Goal: Information Seeking & Learning: Learn about a topic

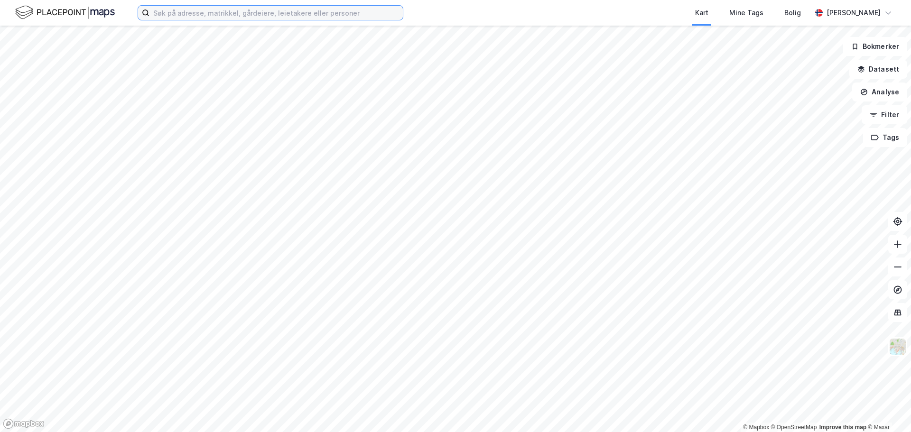
click at [276, 17] on input at bounding box center [275, 13] width 253 height 14
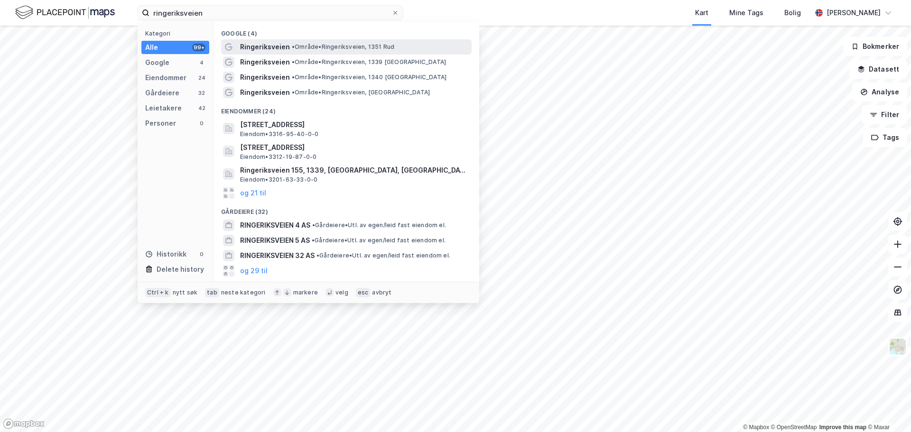
click at [339, 43] on span "• Område • Ringeriksveien, 1351 [GEOGRAPHIC_DATA]" at bounding box center [343, 47] width 102 height 8
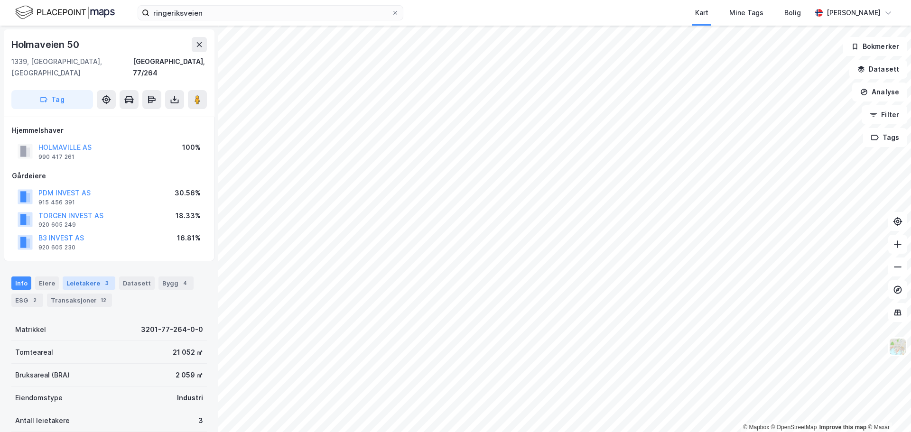
click at [97, 276] on div "Leietakere 3" at bounding box center [89, 282] width 53 height 13
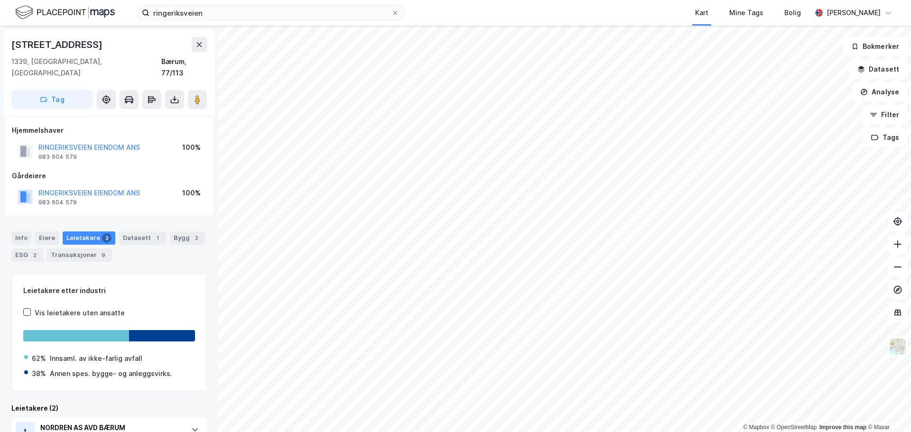
drag, startPoint x: 144, startPoint y: 323, endPoint x: 197, endPoint y: 322, distance: 53.1
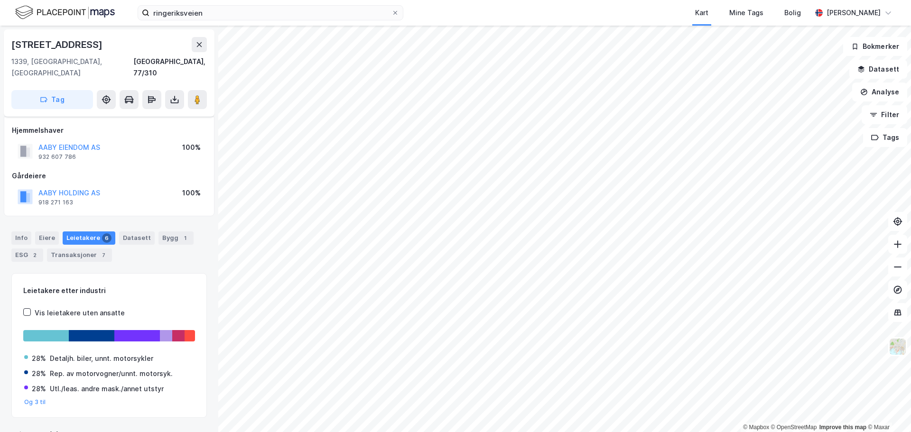
scroll to position [7, 0]
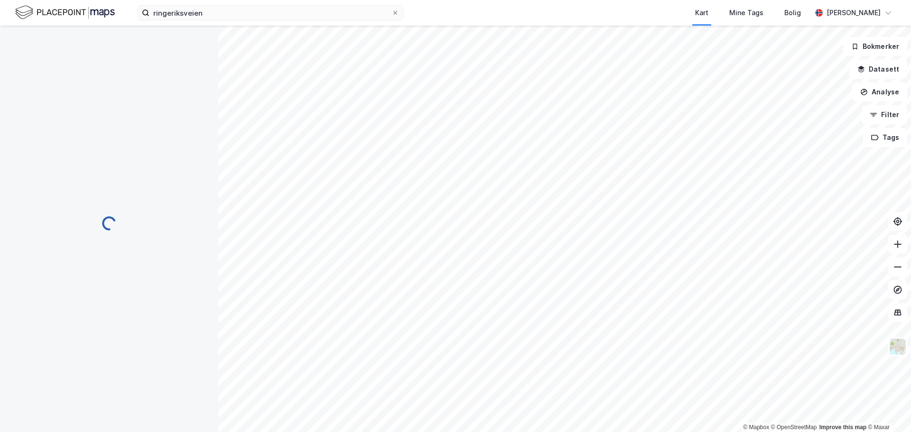
scroll to position [7, 0]
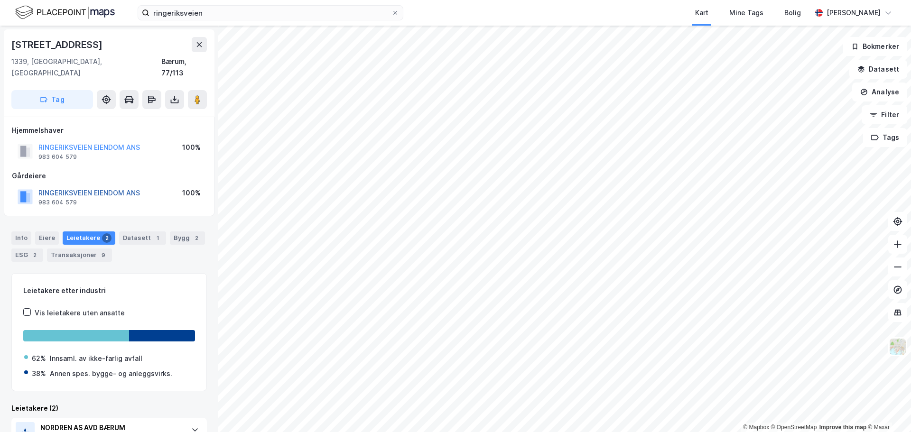
click at [0, 0] on button "RINGERIKSVEIEN EIENDOM ANS" at bounding box center [0, 0] width 0 height 0
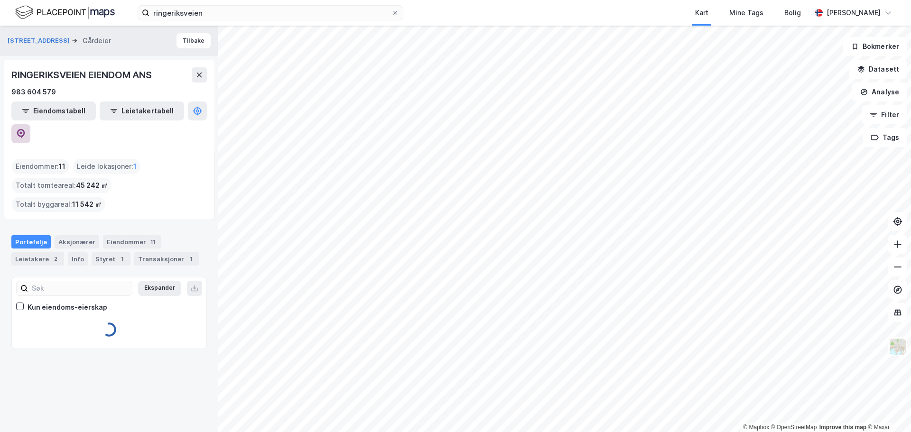
click at [30, 124] on button at bounding box center [20, 133] width 19 height 19
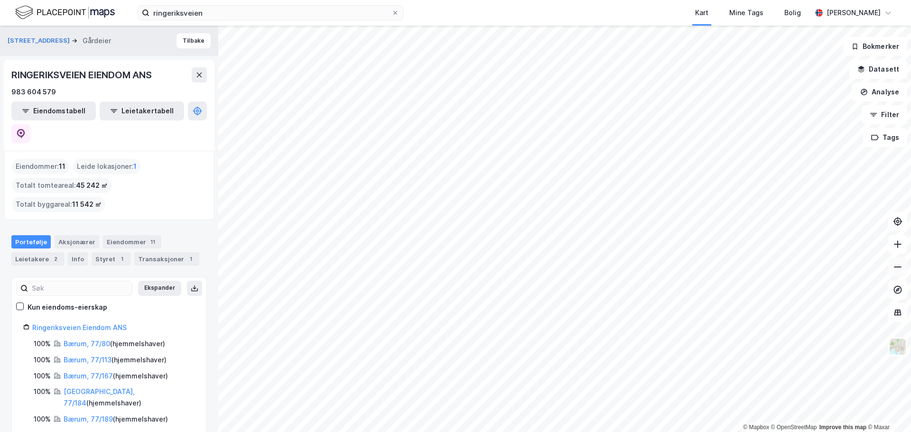
click at [901, 272] on button at bounding box center [897, 267] width 19 height 19
click at [901, 271] on icon at bounding box center [897, 266] width 9 height 9
click at [896, 250] on button at bounding box center [897, 244] width 19 height 19
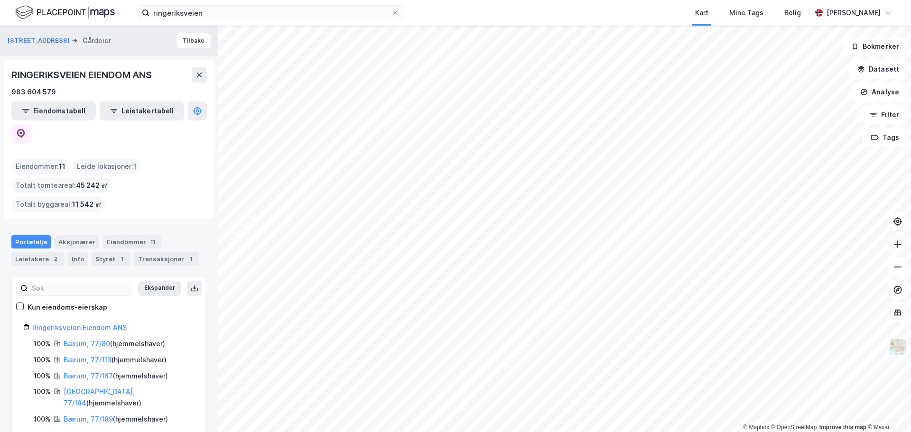
click at [896, 250] on button at bounding box center [897, 244] width 19 height 19
click at [897, 249] on button at bounding box center [897, 244] width 19 height 19
click at [898, 271] on icon at bounding box center [897, 266] width 9 height 9
click at [897, 268] on icon at bounding box center [897, 266] width 9 height 9
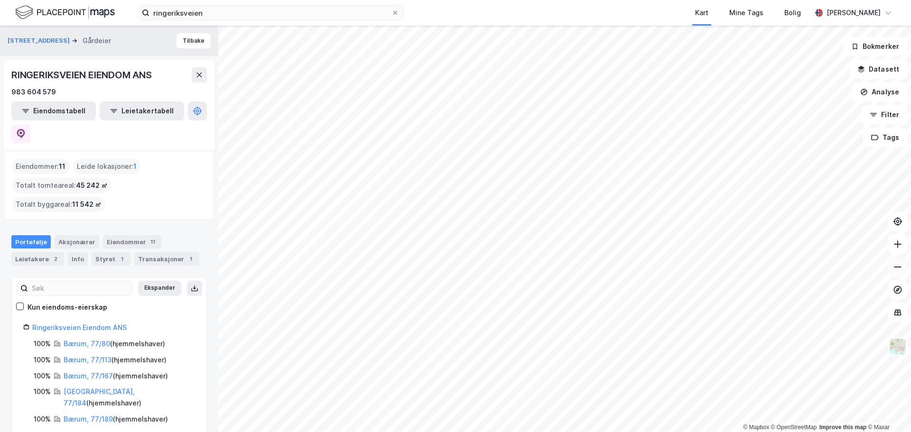
click at [893, 272] on button at bounding box center [897, 267] width 19 height 19
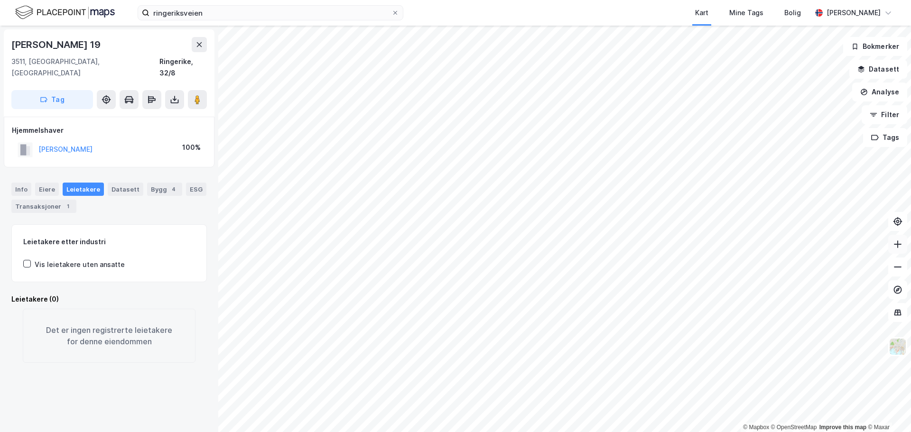
click at [899, 249] on button at bounding box center [897, 244] width 19 height 19
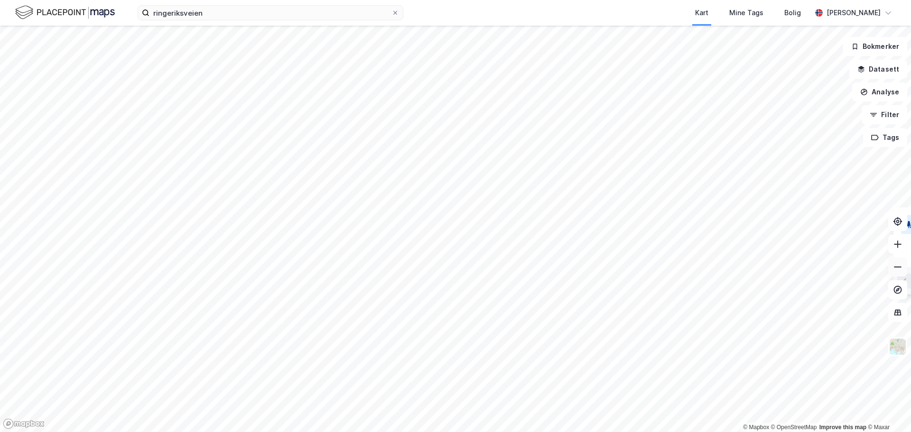
click at [901, 267] on icon at bounding box center [897, 266] width 9 height 9
click at [495, 137] on div "1 / 2 Legg til liste Lukk" at bounding box center [472, 149] width 190 height 27
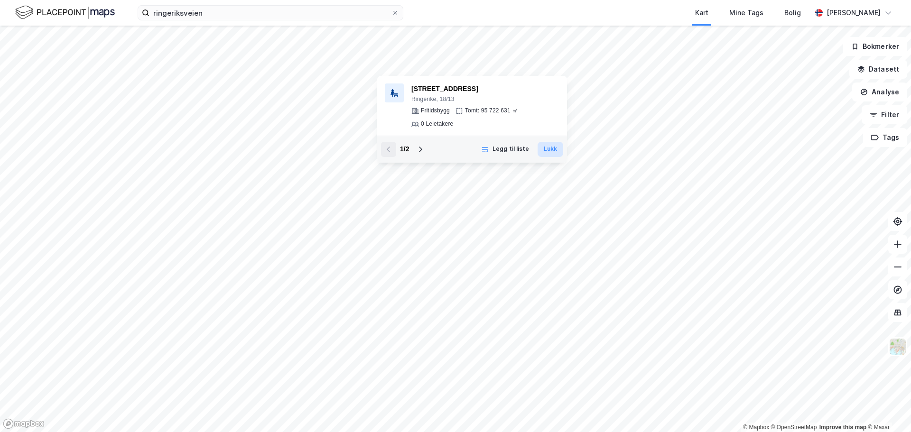
click at [554, 149] on button "Lukk" at bounding box center [550, 149] width 26 height 15
click at [424, 154] on button at bounding box center [420, 149] width 15 height 15
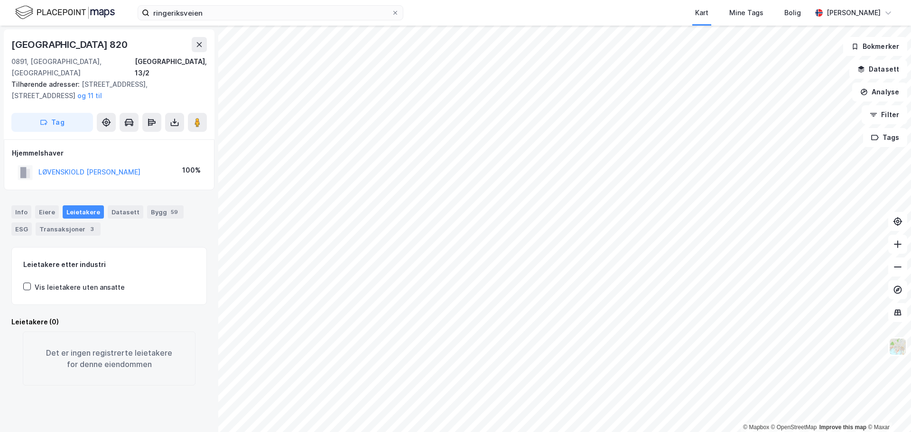
click at [161, 168] on div "LØVENSKIOLD CARL OTTO 100%" at bounding box center [109, 172] width 194 height 19
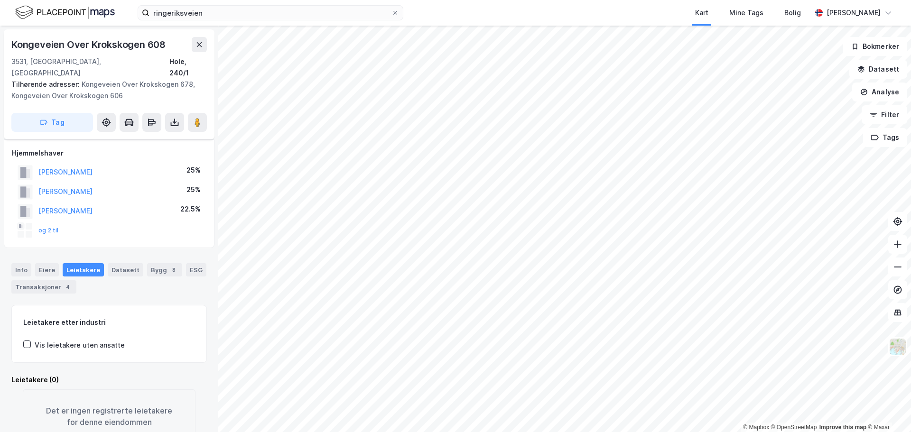
scroll to position [7, 0]
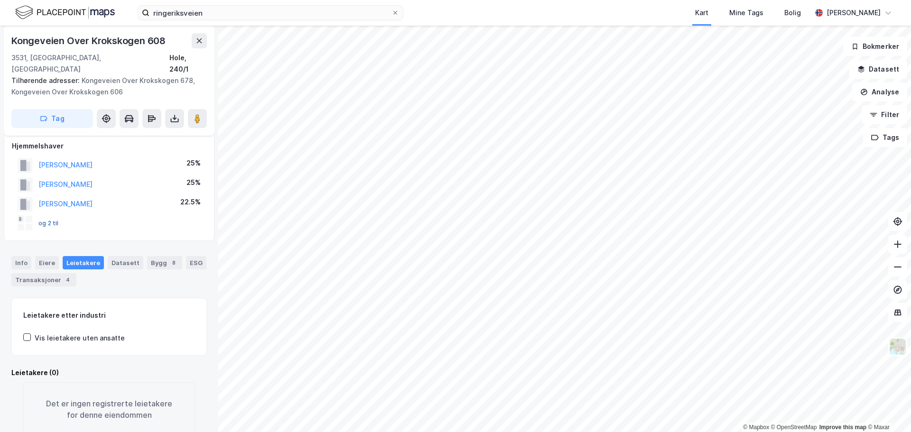
click at [0, 0] on button "og 2 til" at bounding box center [0, 0] width 0 height 0
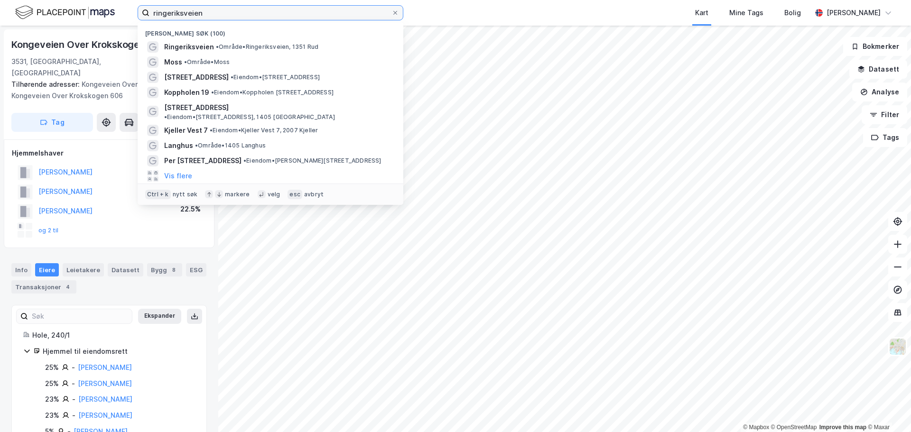
drag, startPoint x: 239, startPoint y: 9, endPoint x: 90, endPoint y: 0, distance: 150.2
click at [90, 0] on html "ringeriksveien Nylige søk (100) Ringeriksveien • Område • Ringeriksveien, 1351 …" at bounding box center [455, 216] width 911 height 432
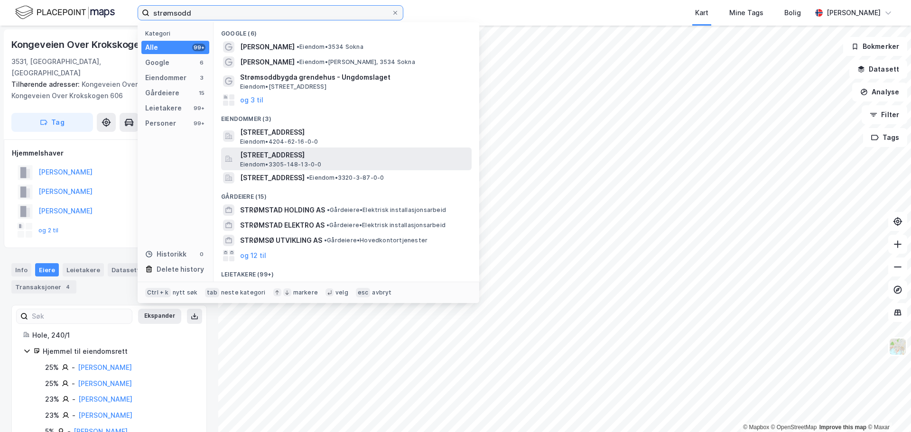
type input "strømsodd"
click at [278, 157] on span "[STREET_ADDRESS]" at bounding box center [354, 154] width 228 height 11
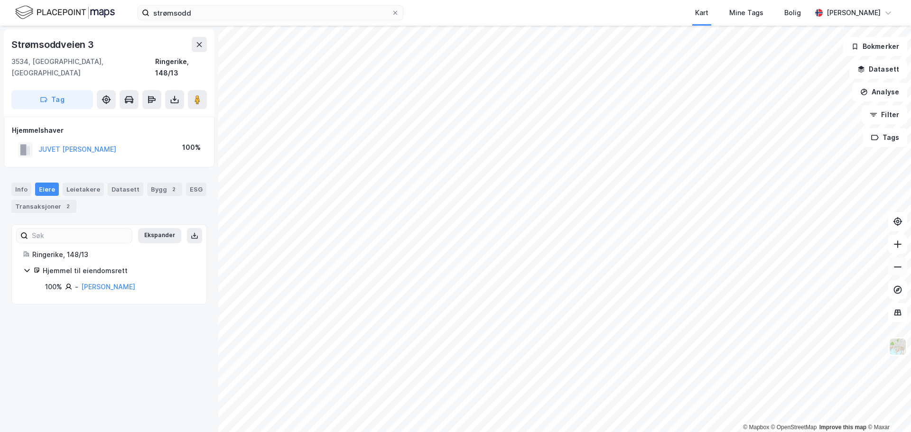
click at [900, 275] on button at bounding box center [897, 267] width 19 height 19
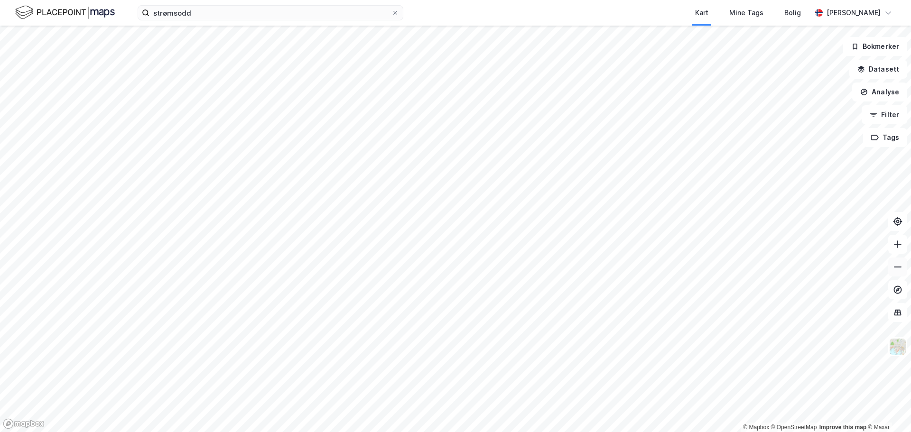
click at [892, 269] on button at bounding box center [897, 267] width 19 height 19
click at [898, 251] on button at bounding box center [897, 244] width 19 height 19
click at [906, 246] on button at bounding box center [897, 244] width 19 height 19
click at [904, 248] on button at bounding box center [897, 244] width 19 height 19
click at [902, 272] on button at bounding box center [897, 267] width 19 height 19
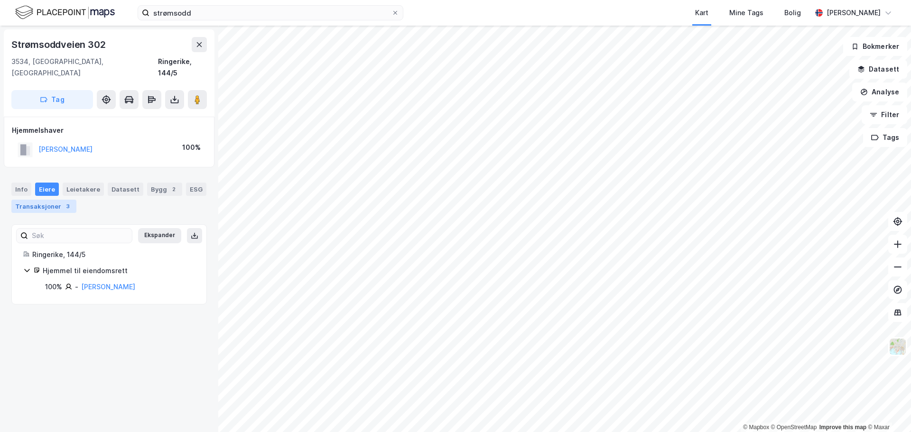
click at [49, 200] on div "Transaksjoner 3" at bounding box center [43, 206] width 65 height 13
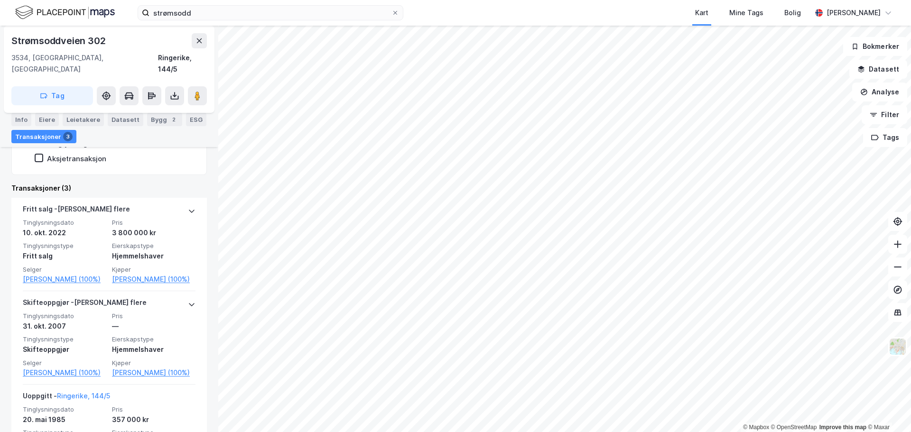
scroll to position [191, 0]
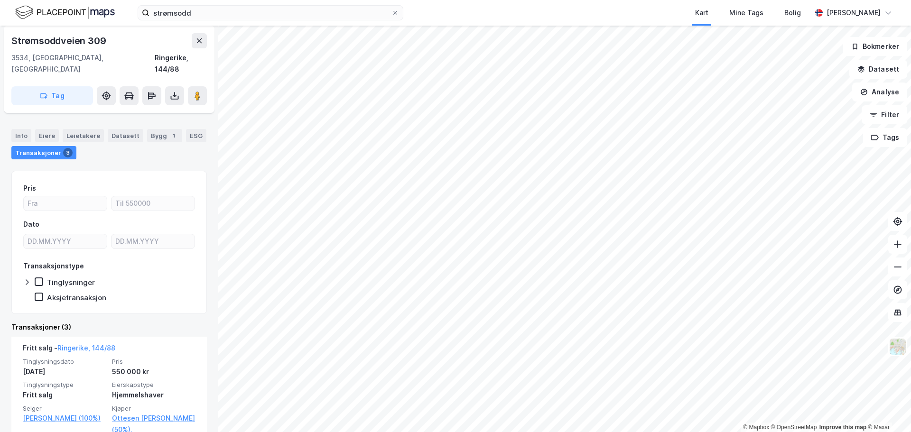
scroll to position [6, 0]
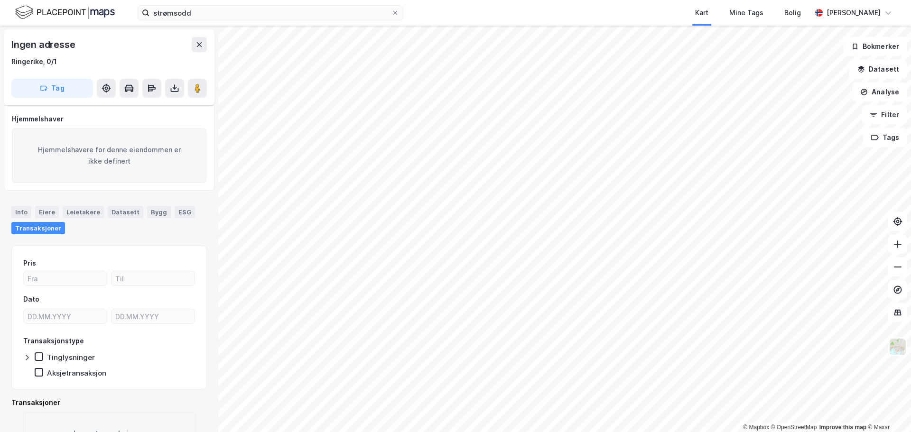
scroll to position [6, 0]
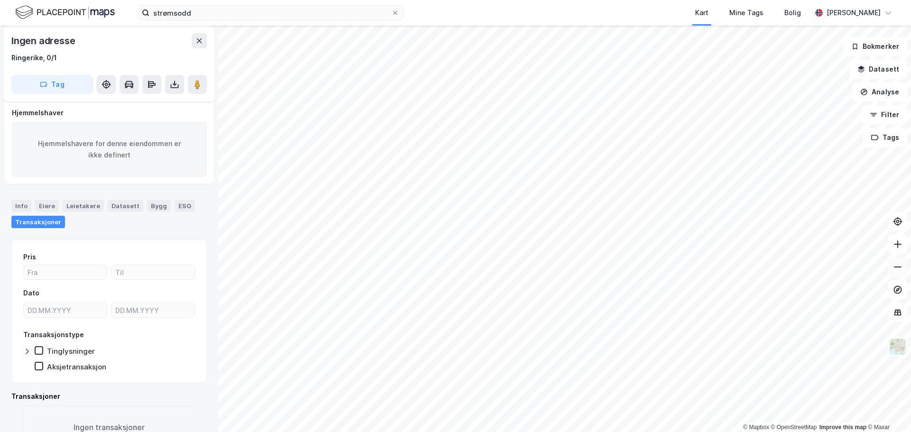
click at [900, 276] on button at bounding box center [897, 267] width 19 height 19
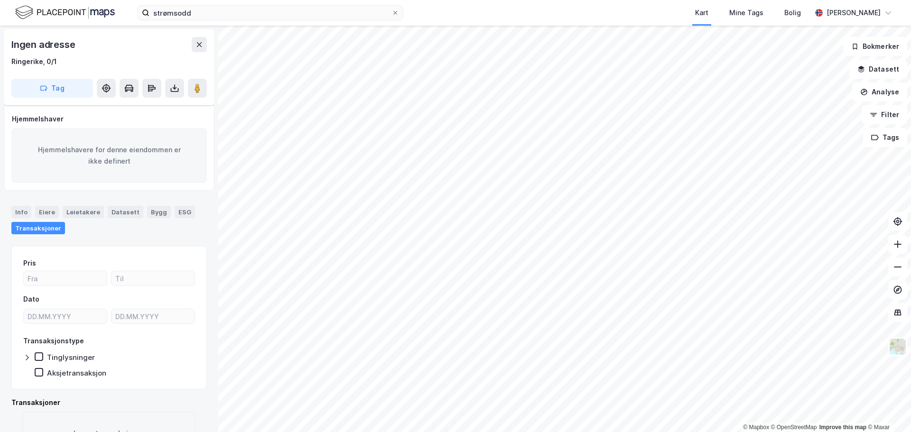
scroll to position [6, 0]
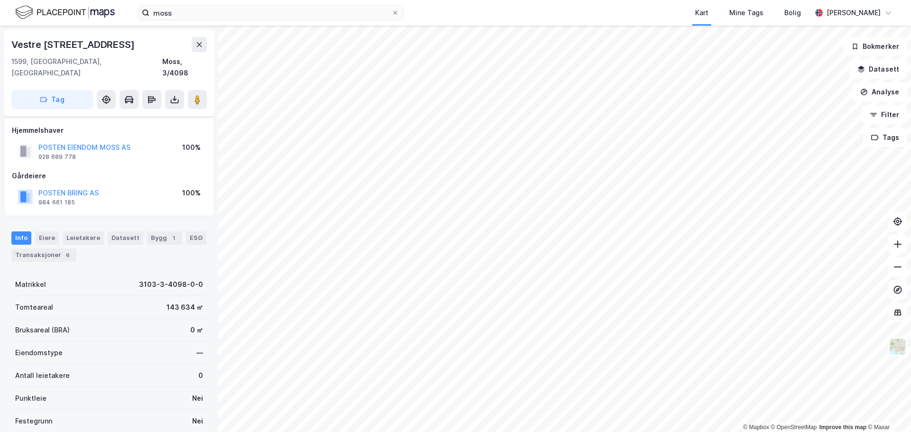
scroll to position [13, 0]
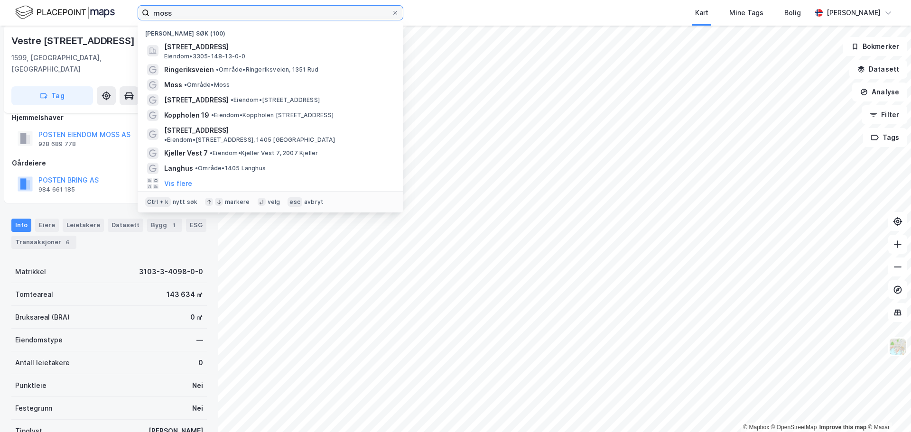
drag, startPoint x: 201, startPoint y: 9, endPoint x: 137, endPoint y: 10, distance: 63.6
click at [137, 10] on div "moss Nylige søk (100) [STREET_ADDRESS], [GEOGRAPHIC_DATA] • 3305-148-13-0-0 Rin…" at bounding box center [455, 13] width 911 height 26
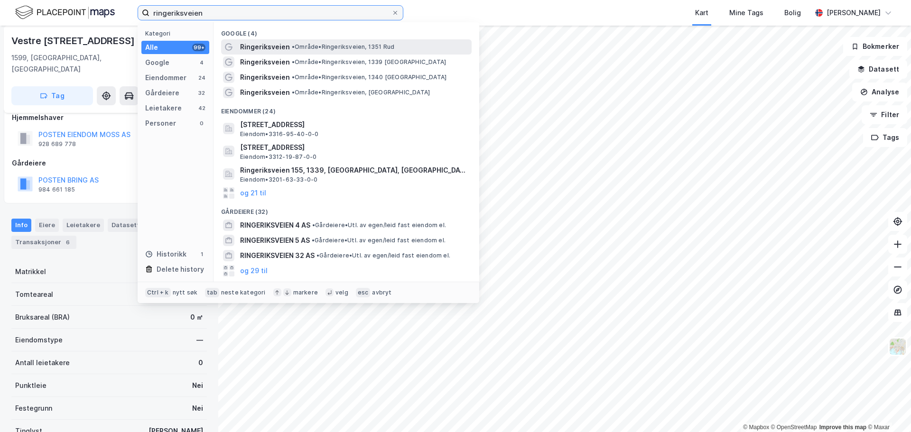
type input "ringeriksveien"
click at [378, 44] on span "• Område • Ringeriksveien, 1351 [GEOGRAPHIC_DATA]" at bounding box center [343, 47] width 102 height 8
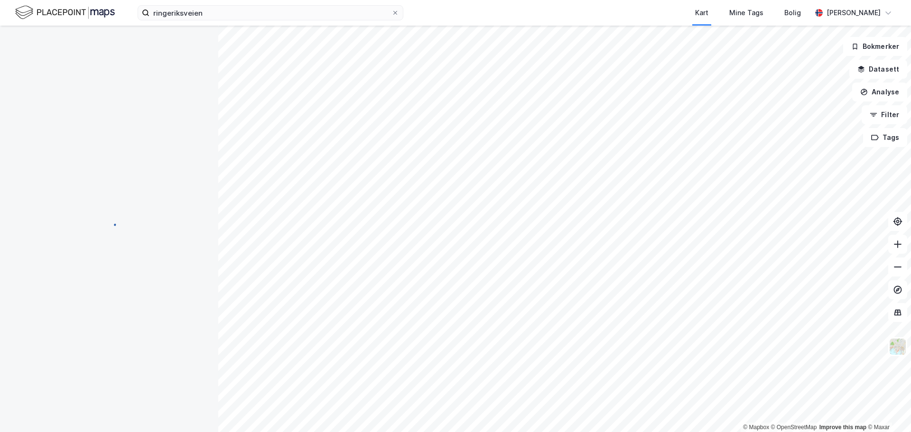
scroll to position [13, 0]
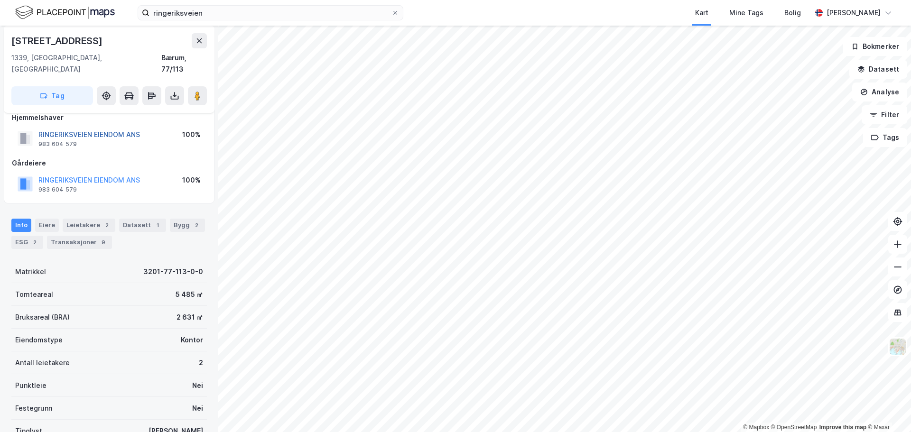
click at [0, 0] on button "RINGERIKSVEIEN EIENDOM ANS" at bounding box center [0, 0] width 0 height 0
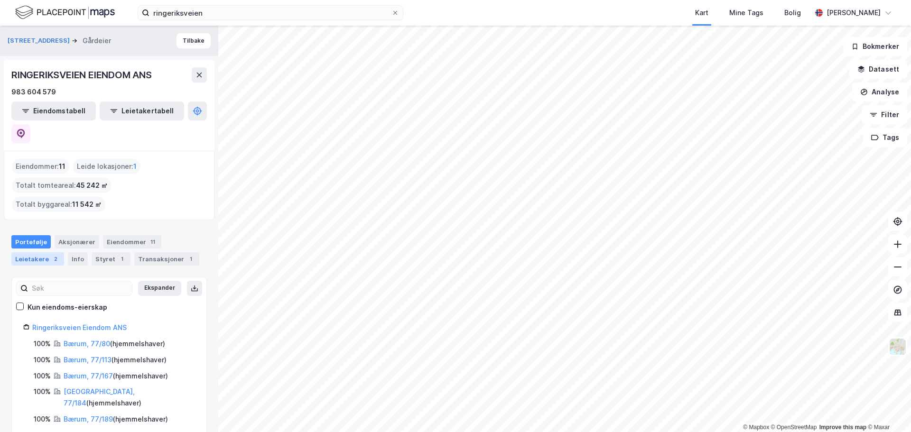
click at [47, 252] on div "Leietakere 2" at bounding box center [37, 258] width 53 height 13
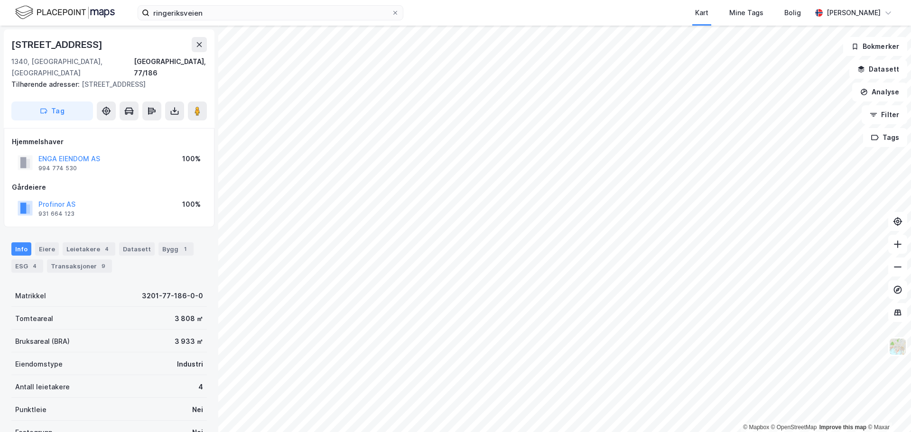
scroll to position [13, 0]
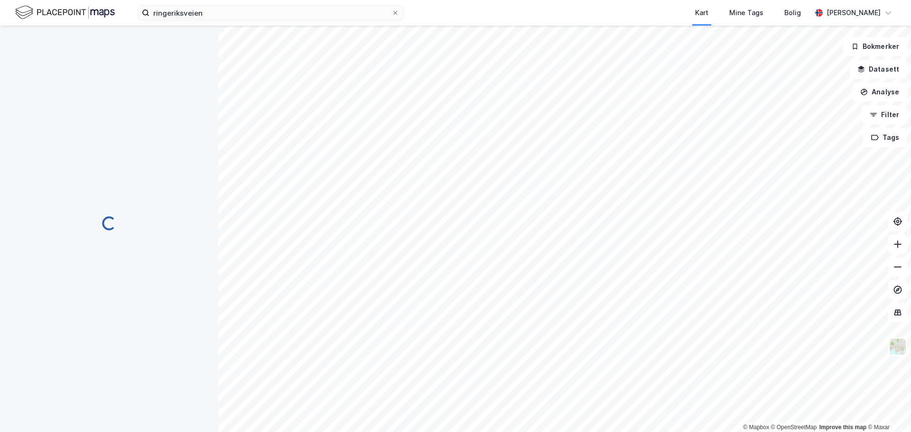
scroll to position [13, 0]
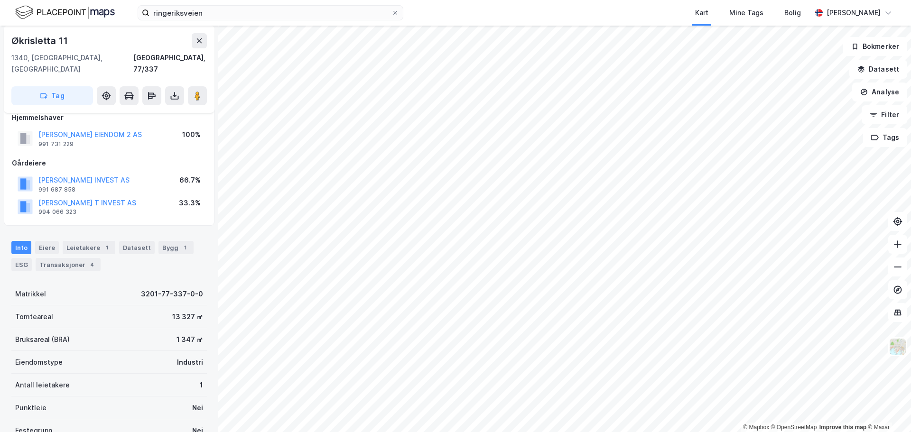
scroll to position [13, 0]
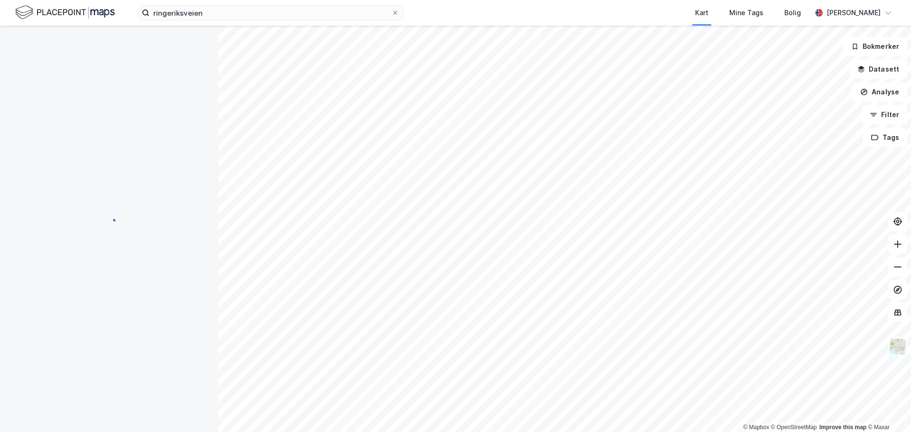
scroll to position [13, 0]
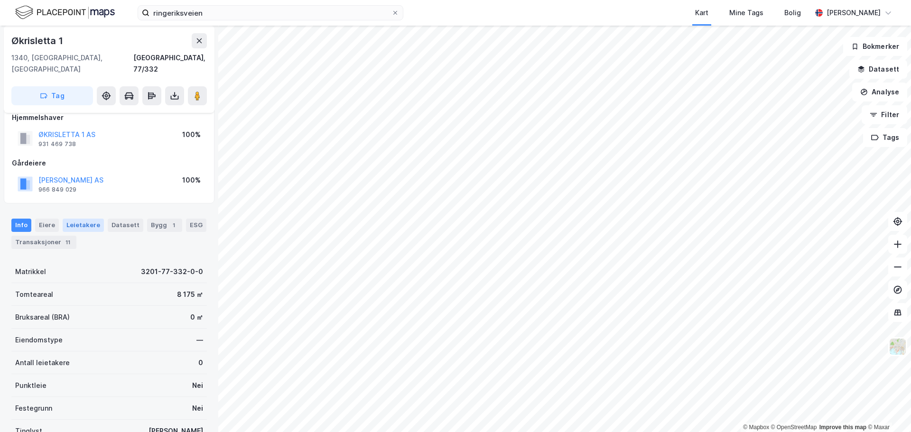
click at [91, 219] on div "Leietakere" at bounding box center [83, 225] width 41 height 13
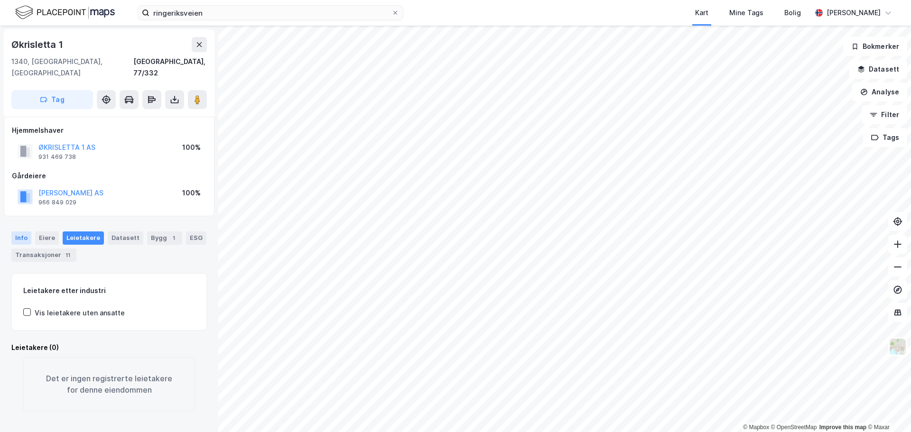
click at [29, 231] on div "Info" at bounding box center [21, 237] width 20 height 13
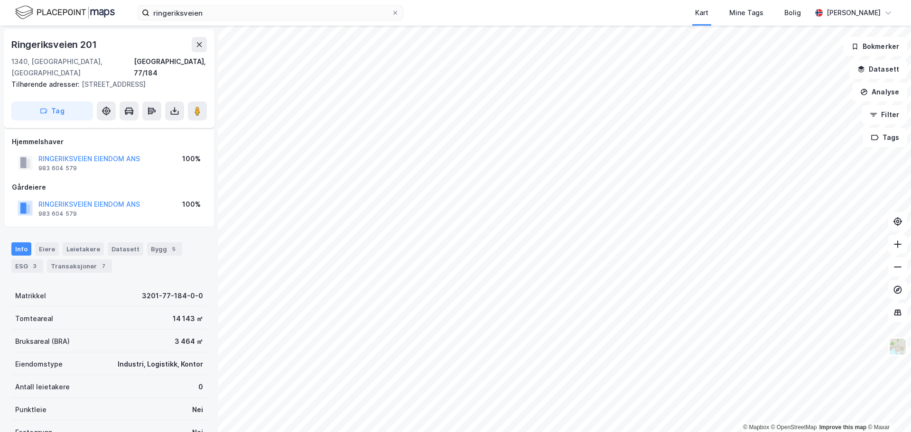
scroll to position [13, 0]
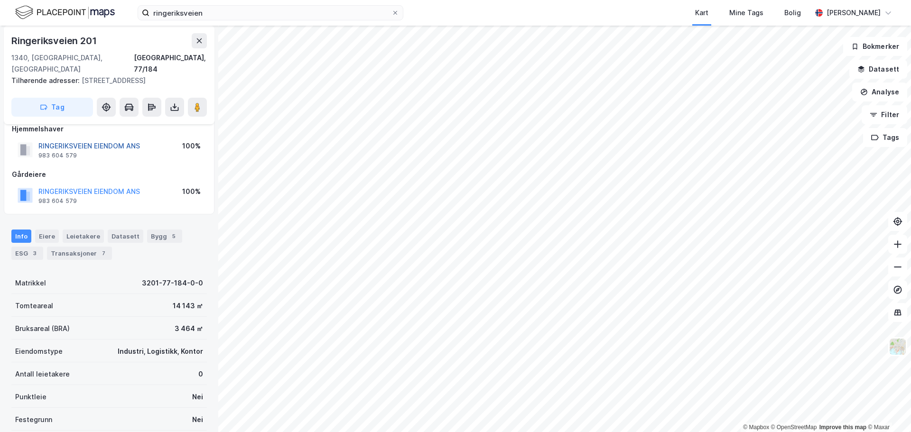
click at [94, 149] on div "RINGERIKSVEIEN EIENDOM ANS" at bounding box center [88, 145] width 101 height 11
click at [0, 0] on button "RINGERIKSVEIEN EIENDOM ANS" at bounding box center [0, 0] width 0 height 0
